Goal: Information Seeking & Learning: Compare options

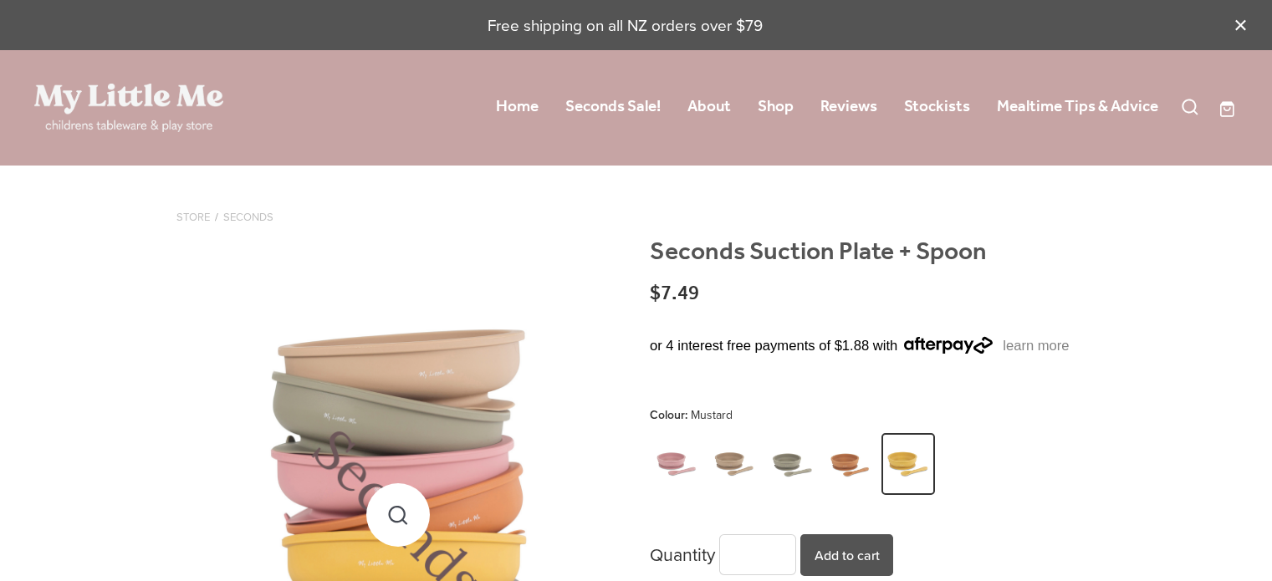
scroll to position [167, 0]
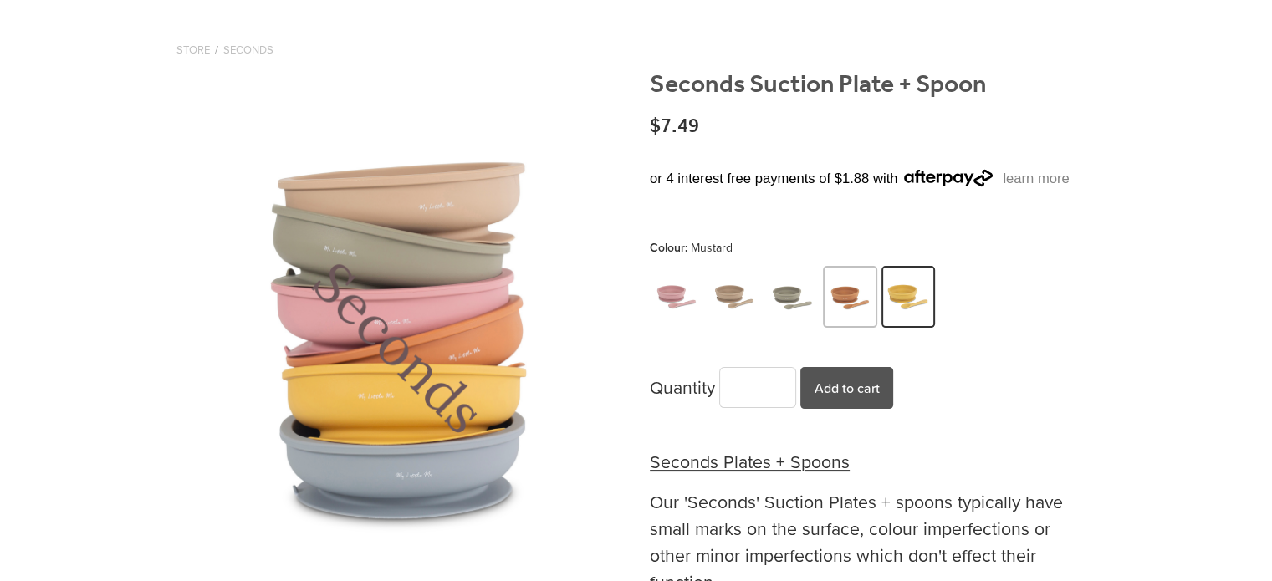
click at [853, 293] on img at bounding box center [850, 298] width 47 height 59
click at [860, 300] on img at bounding box center [850, 298] width 47 height 59
click at [739, 302] on img at bounding box center [735, 298] width 47 height 59
click at [926, 293] on img at bounding box center [908, 298] width 47 height 59
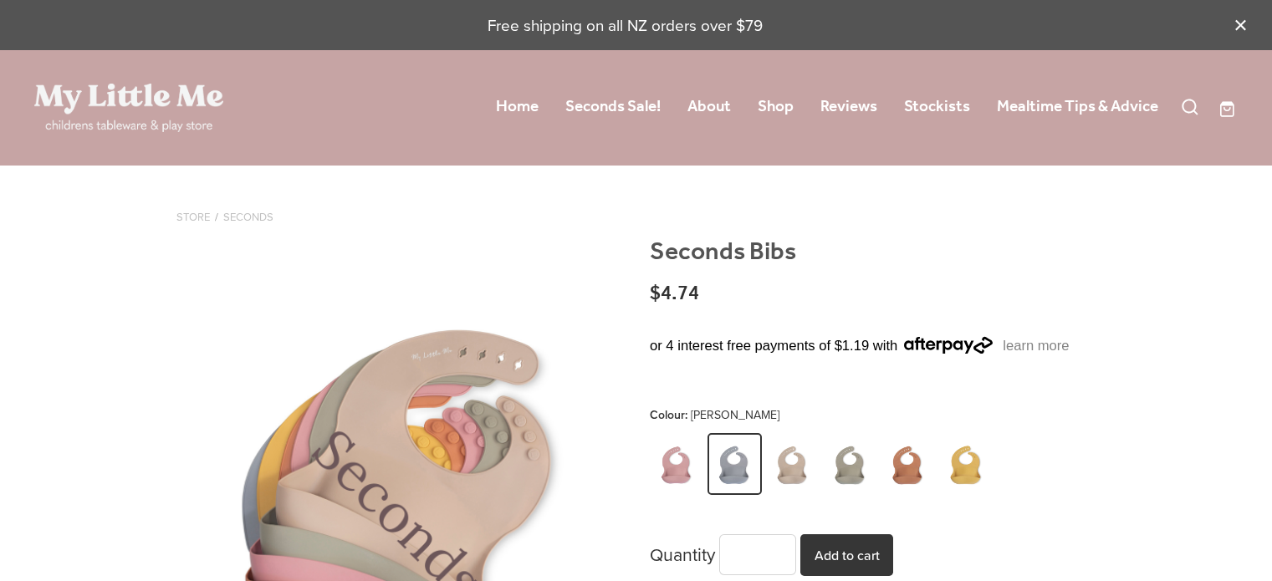
scroll to position [334, 0]
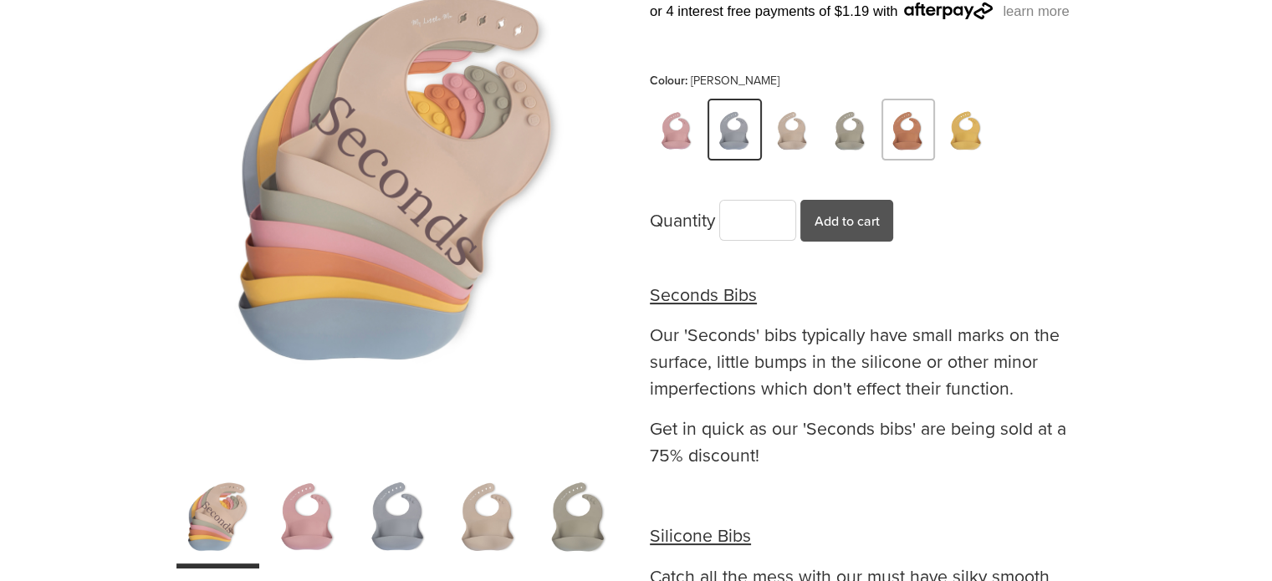
click at [916, 131] on img at bounding box center [908, 131] width 47 height 59
